Goal: Check status: Check status

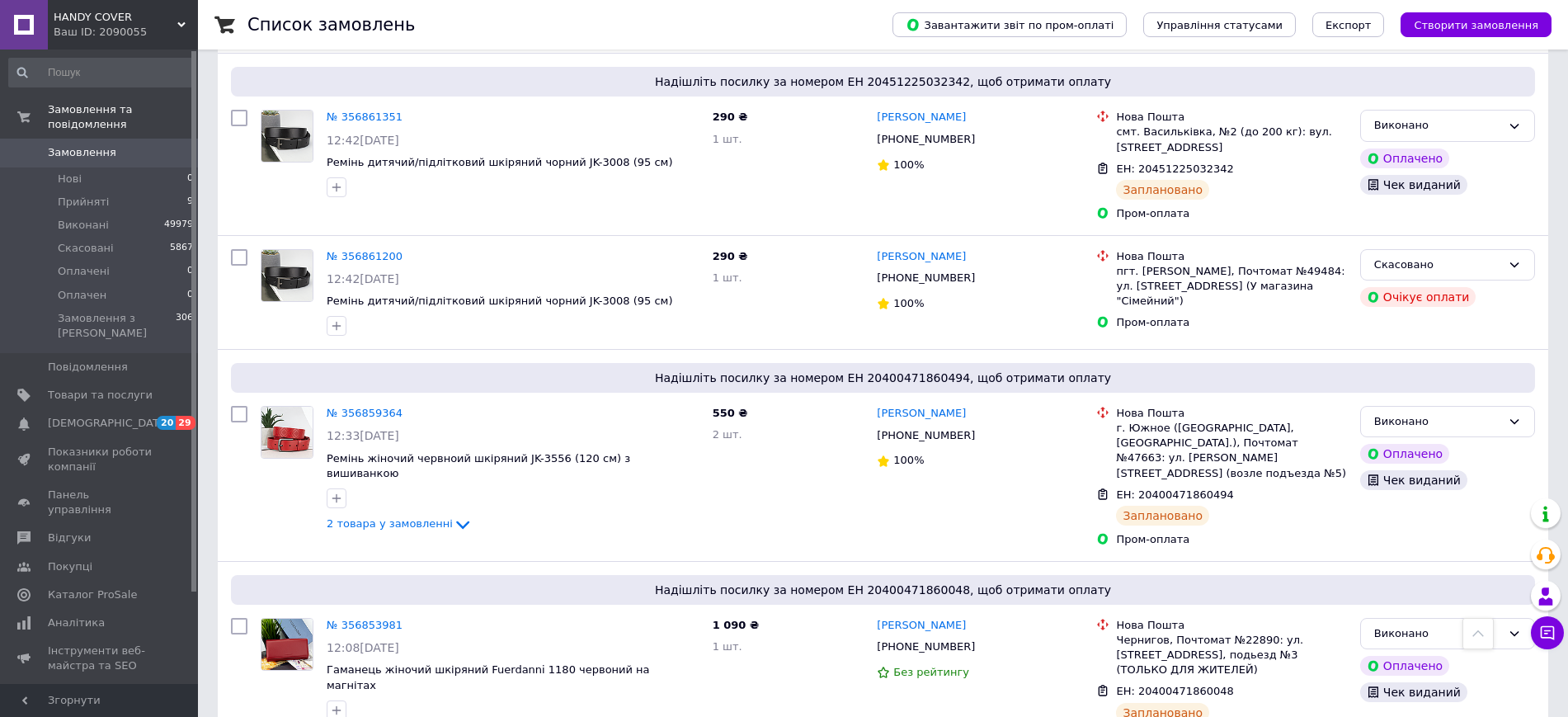
scroll to position [928, 0]
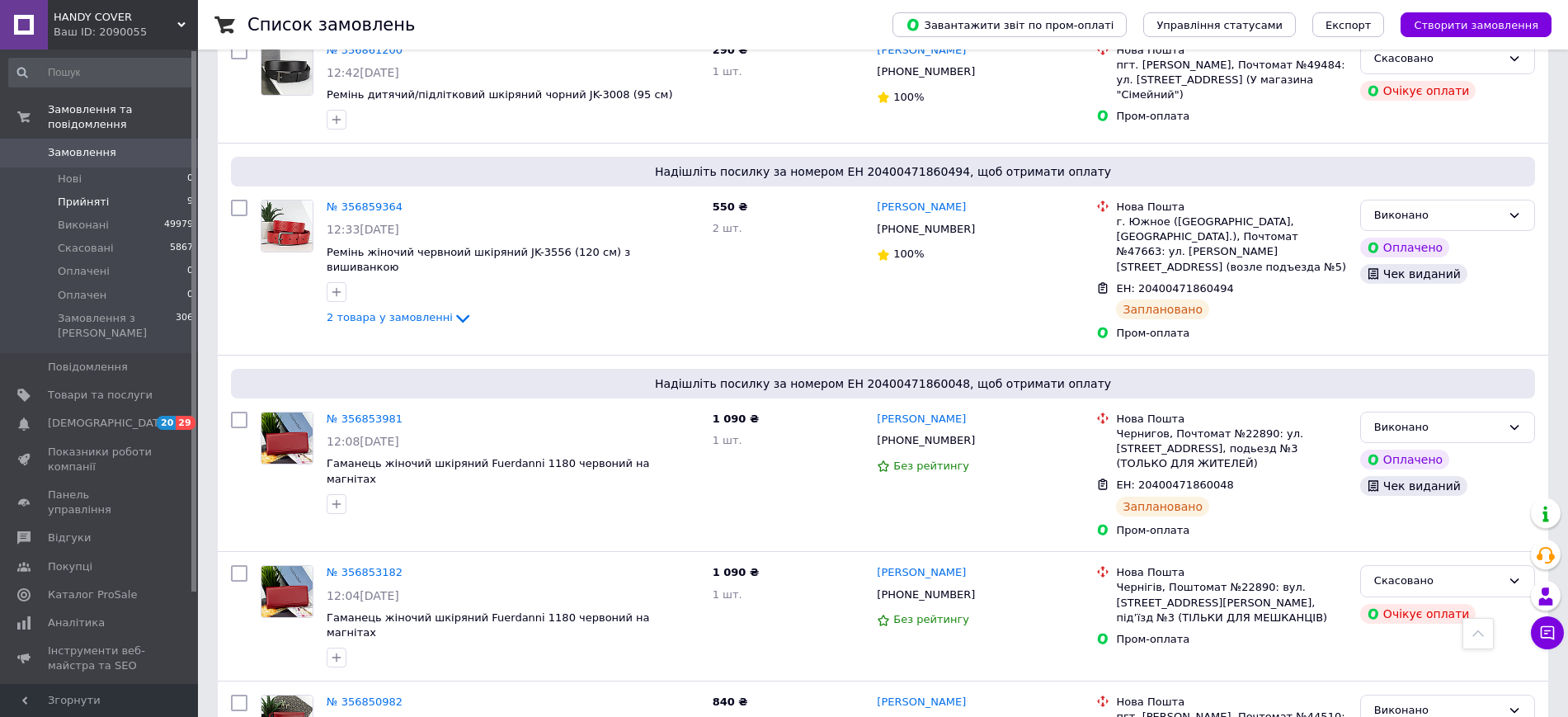
click at [69, 195] on span "Прийняті" at bounding box center [83, 202] width 51 height 15
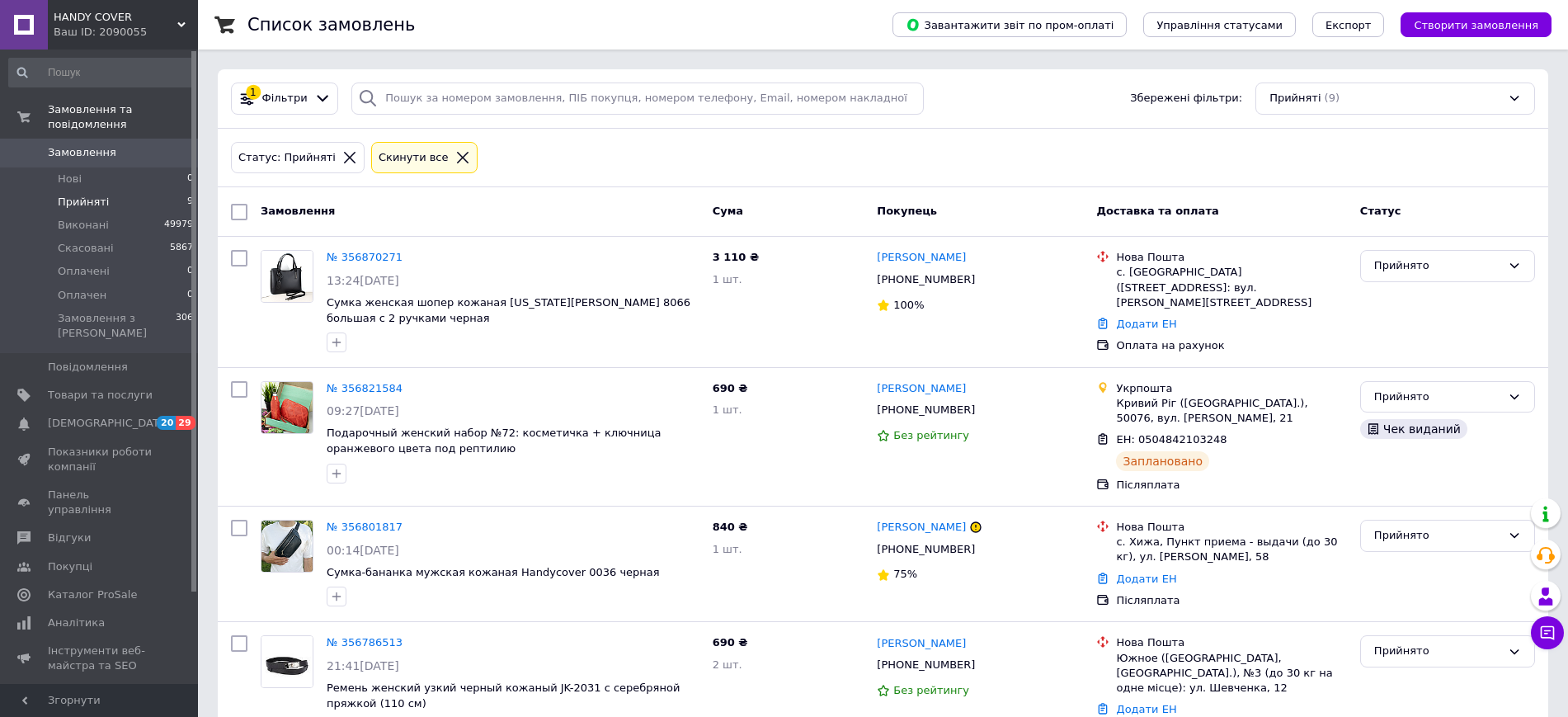
click at [89, 145] on span "Замовлення" at bounding box center [82, 152] width 69 height 15
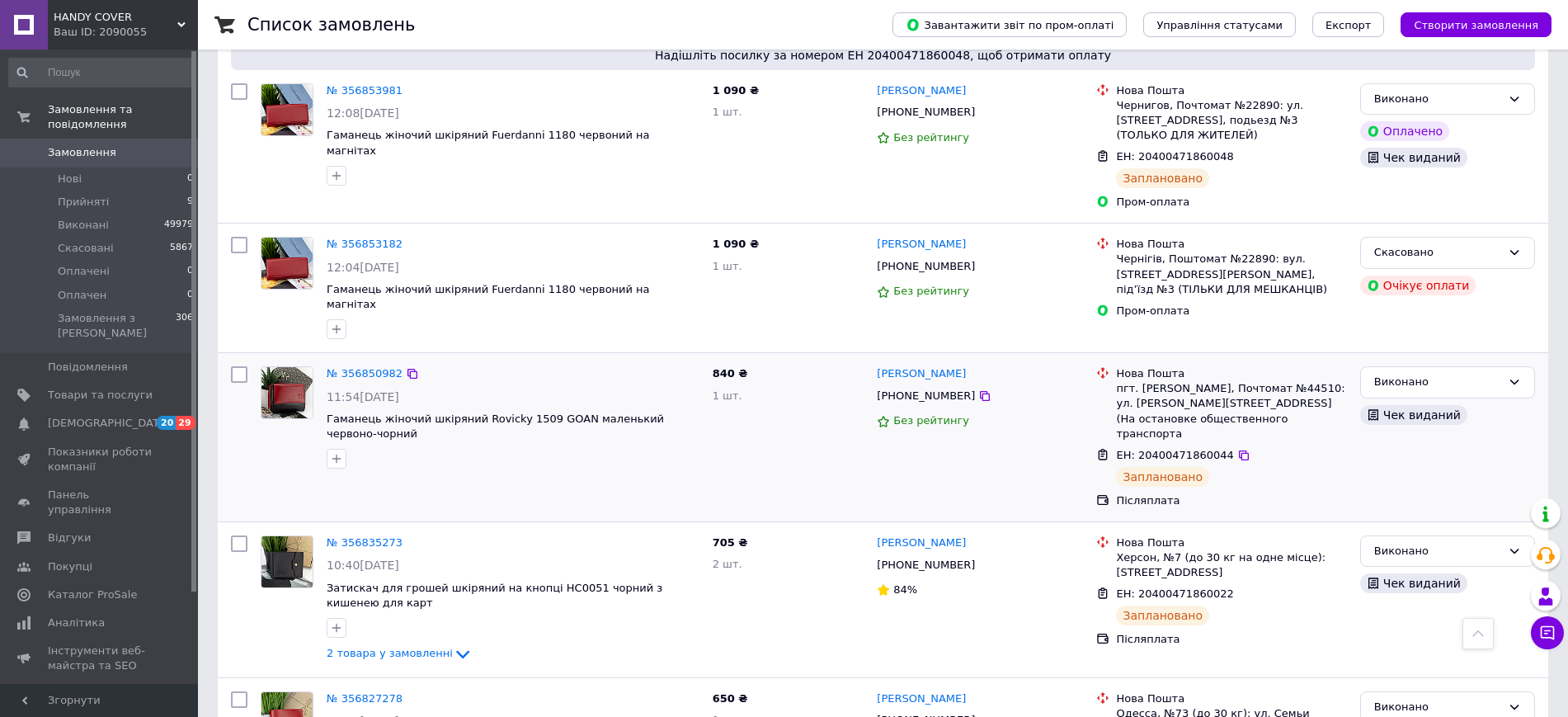
scroll to position [1134, 0]
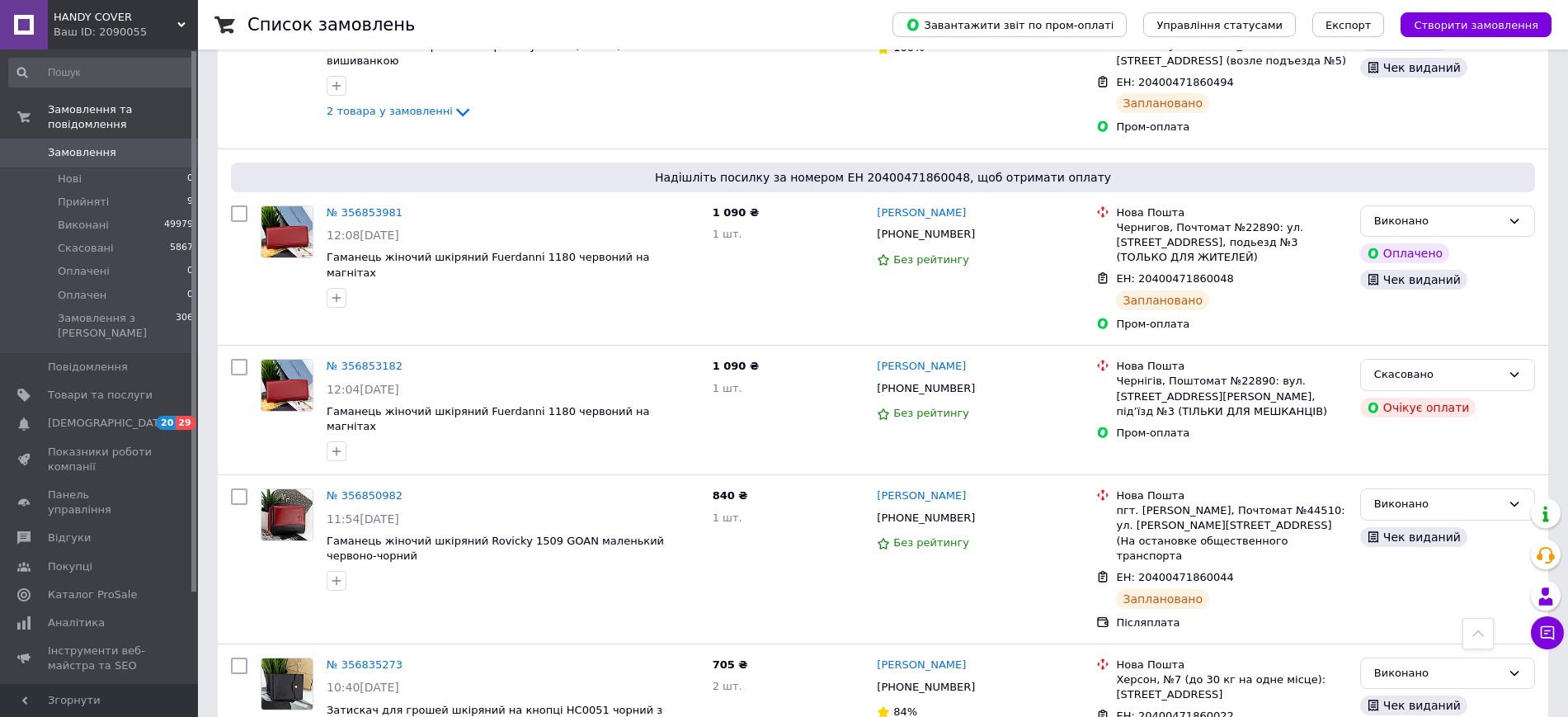
click at [81, 145] on span "Замовлення" at bounding box center [82, 152] width 69 height 15
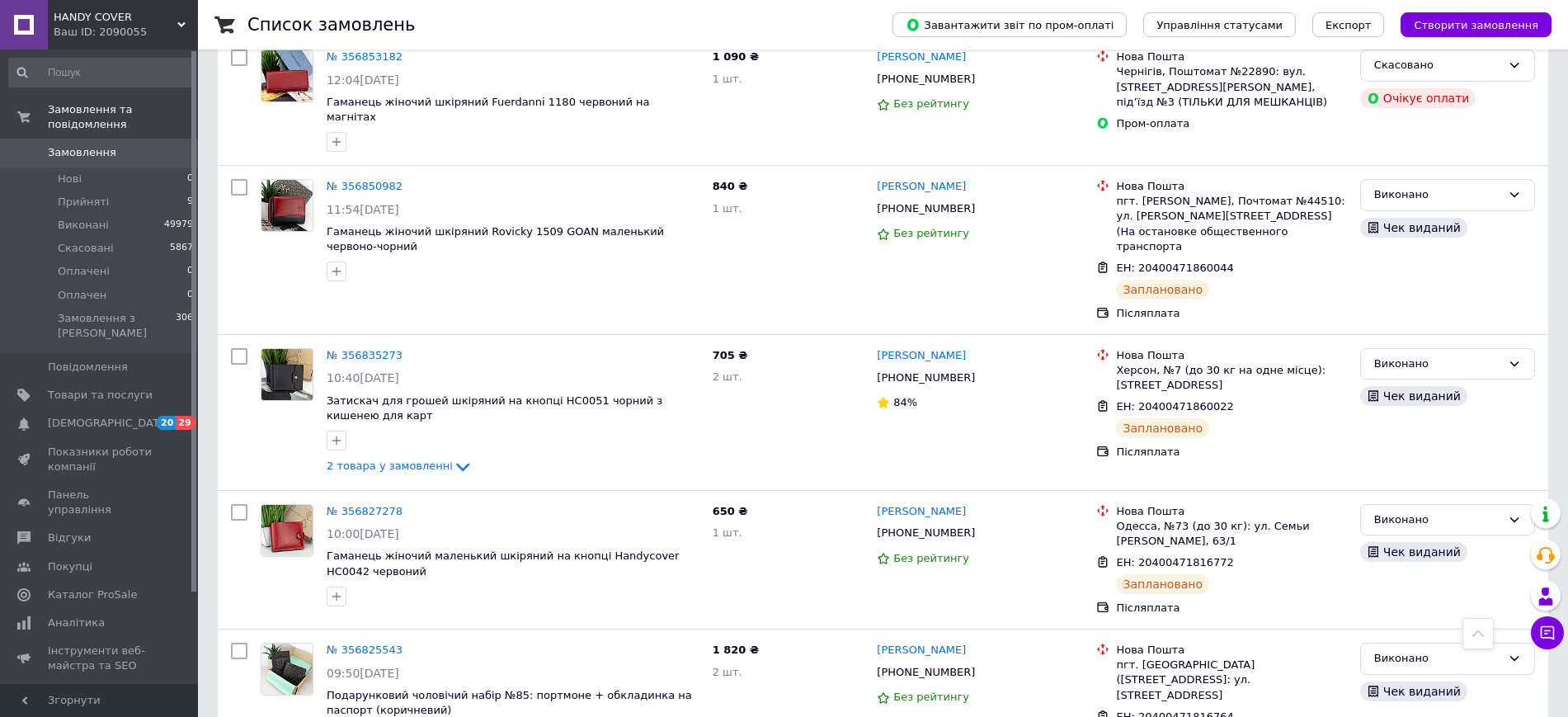
scroll to position [1031, 0]
